Goal: Check status: Check status

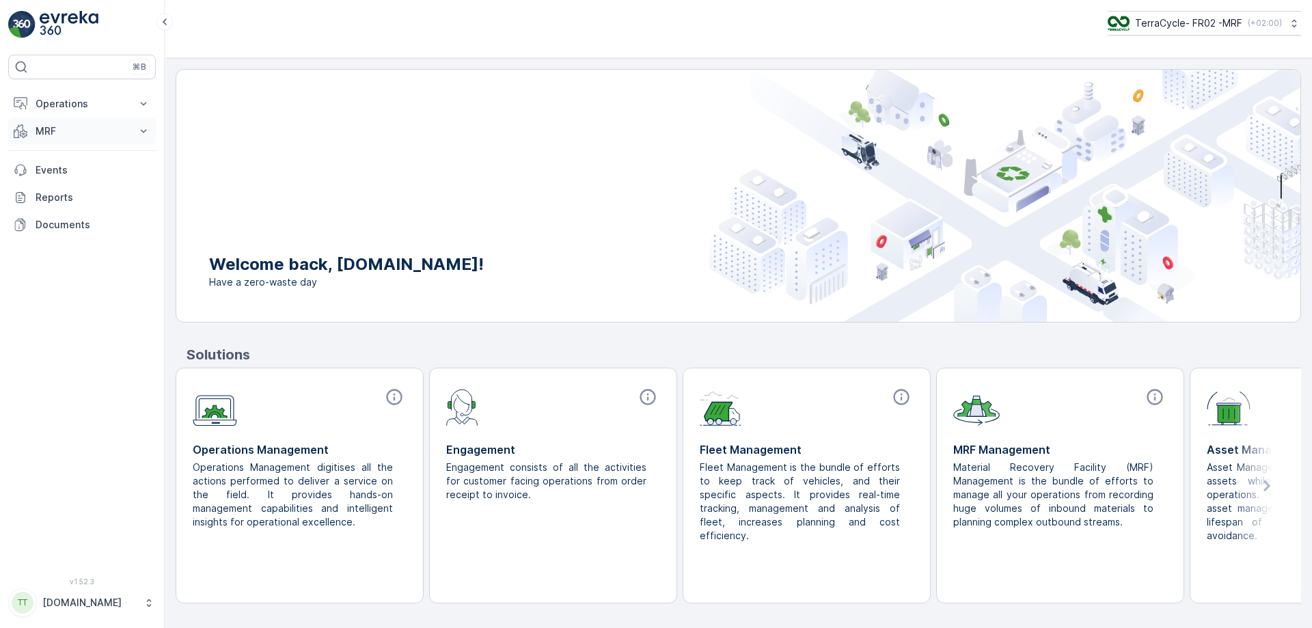
click at [142, 129] on icon at bounding box center [144, 131] width 14 height 14
click at [1288, 23] on icon at bounding box center [1294, 23] width 14 height 14
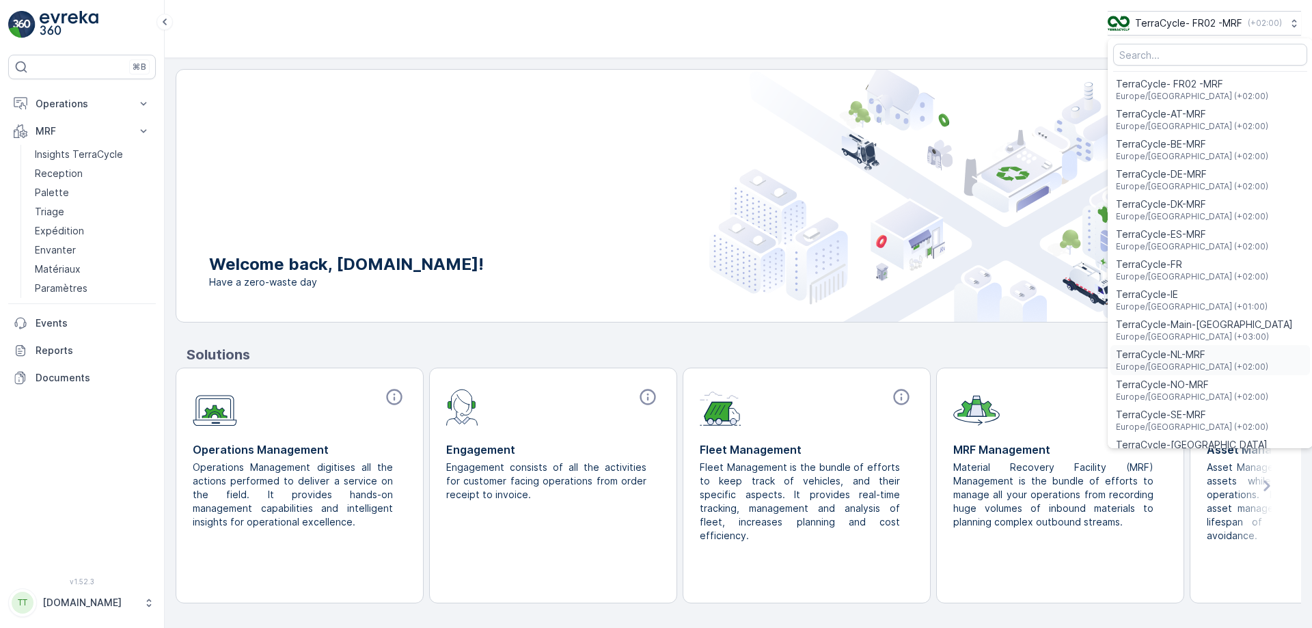
click at [1155, 363] on span "Europe/[GEOGRAPHIC_DATA] (+02:00)" at bounding box center [1192, 366] width 152 height 11
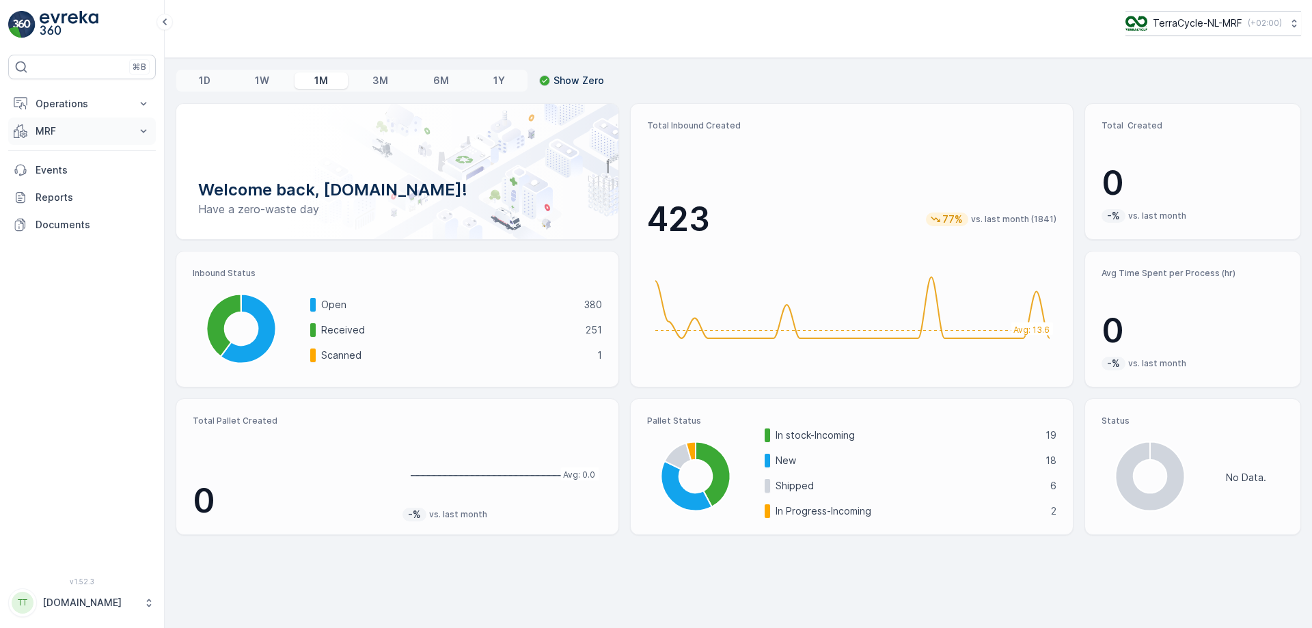
click at [141, 132] on icon at bounding box center [144, 131] width 14 height 14
click at [68, 174] on p "Inbound" at bounding box center [53, 174] width 37 height 14
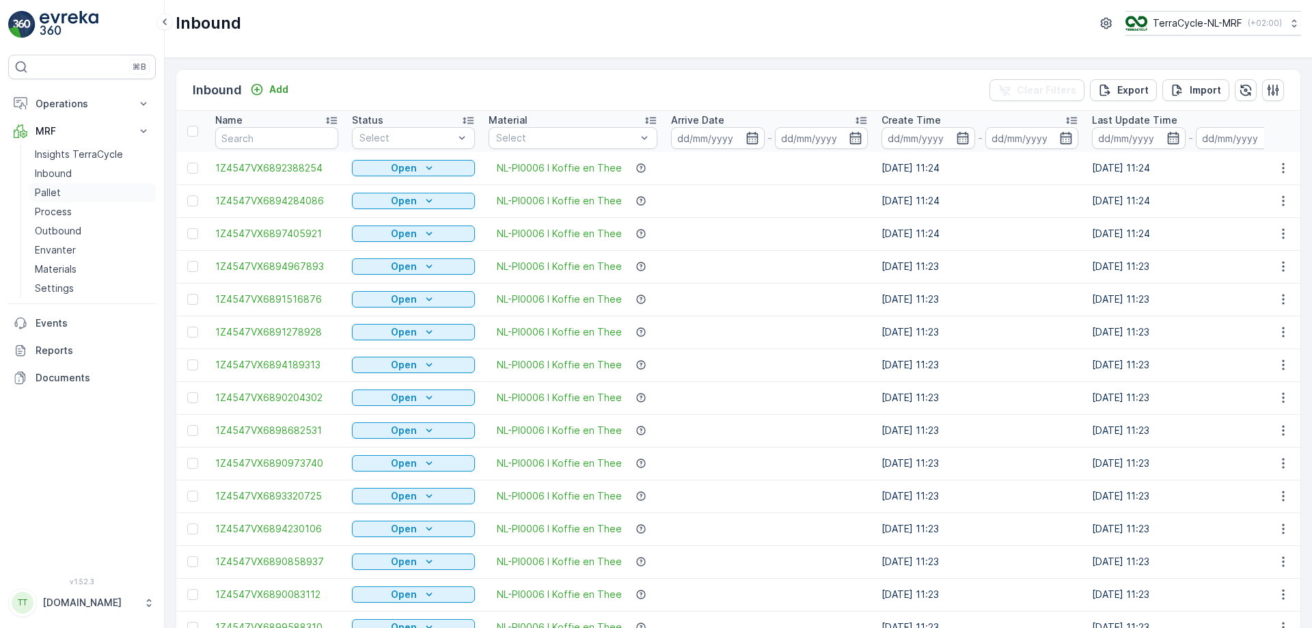
click at [72, 193] on link "Pallet" at bounding box center [92, 192] width 126 height 19
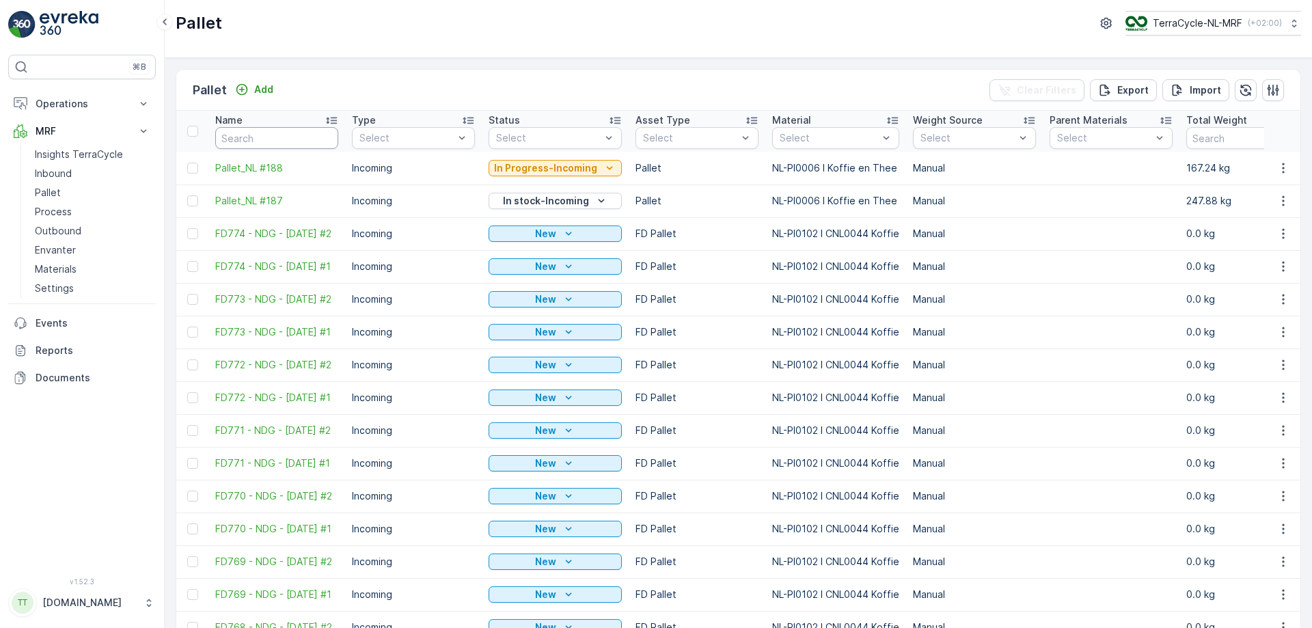
click at [266, 138] on input "text" at bounding box center [276, 138] width 123 height 22
type input "FD404"
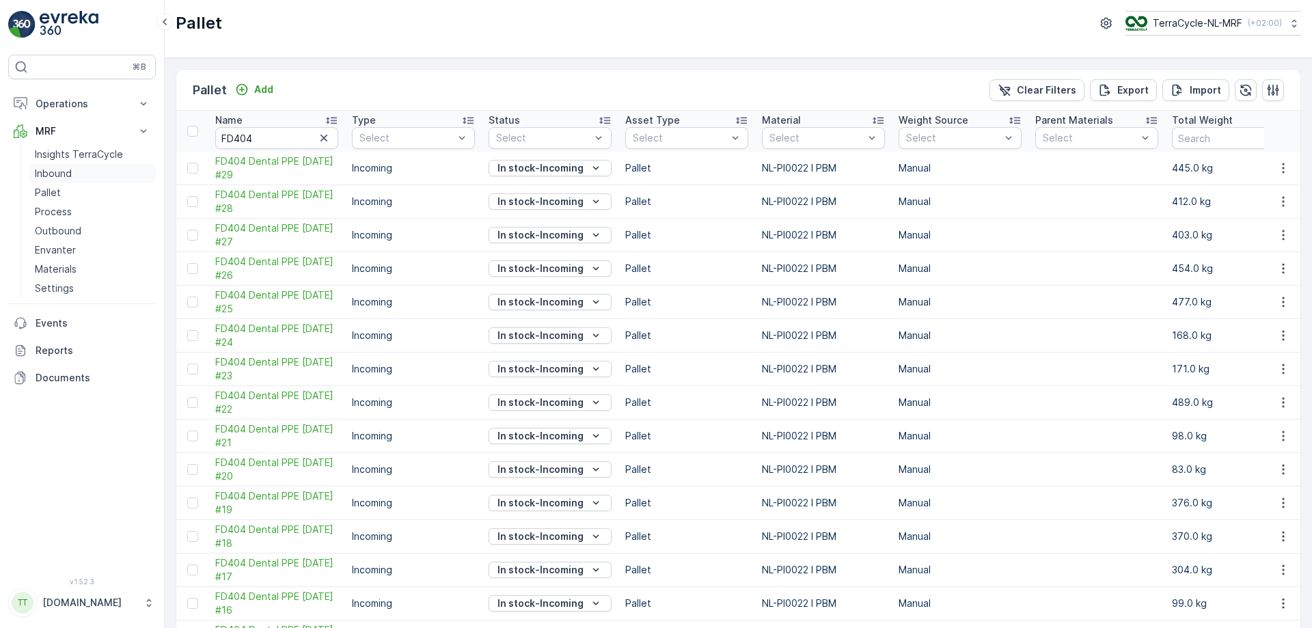
click at [63, 167] on p "Inbound" at bounding box center [53, 174] width 37 height 14
